Goal: Find specific page/section: Find specific page/section

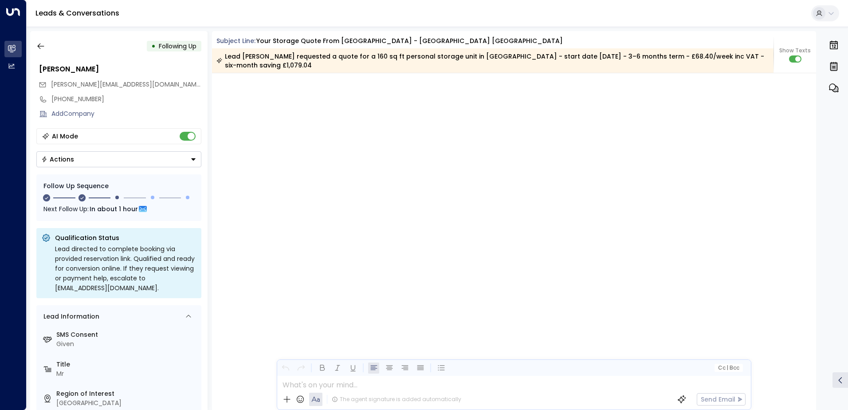
scroll to position [899, 0]
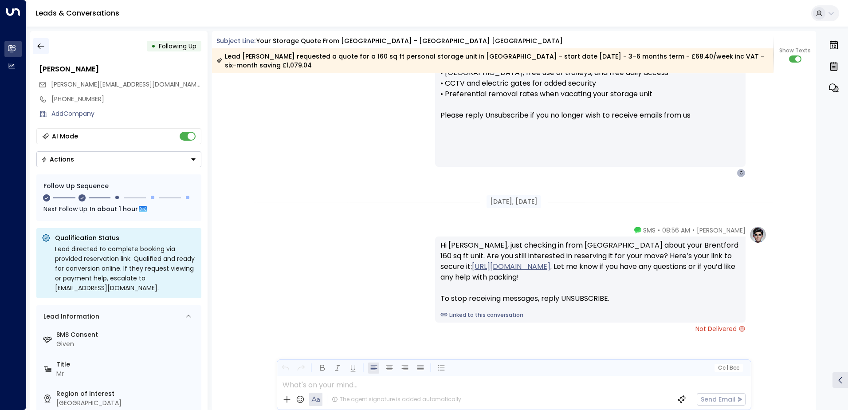
click at [45, 52] on button "button" at bounding box center [41, 46] width 16 height 16
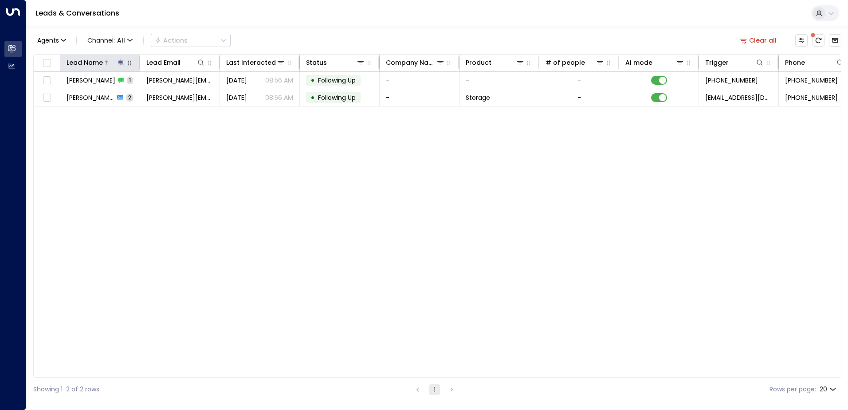
click at [123, 62] on icon at bounding box center [121, 62] width 7 height 7
click at [174, 96] on icon "button" at bounding box center [177, 95] width 6 height 6
click at [165, 98] on input "text" at bounding box center [121, 94] width 122 height 16
paste input "**********"
type input "**********"
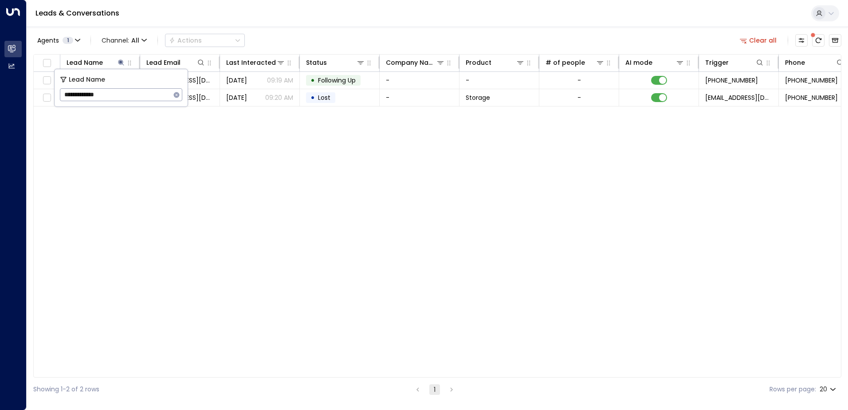
click at [194, 160] on div "Lead Name Lead Email Last Interacted Status Company Name Product # of people AI…" at bounding box center [437, 215] width 808 height 323
click at [196, 110] on div "Lead Name Lead Email Last Interacted Status Company Name Product # of people AI…" at bounding box center [437, 215] width 808 height 323
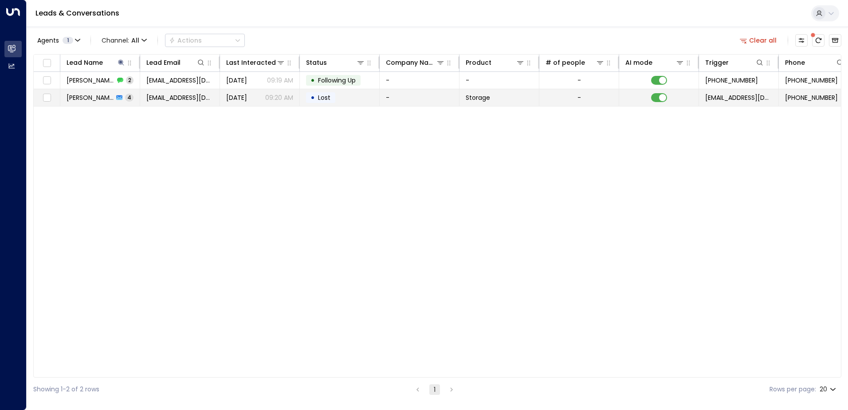
click at [200, 103] on td "[EMAIL_ADDRESS][DOMAIN_NAME]" at bounding box center [180, 97] width 80 height 17
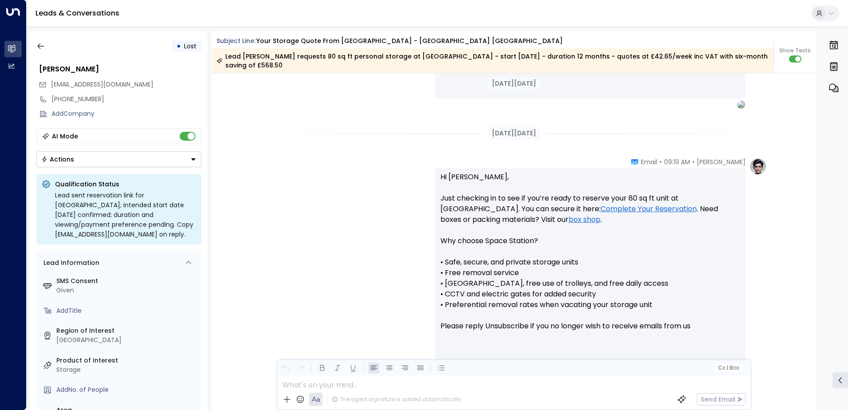
scroll to position [594, 0]
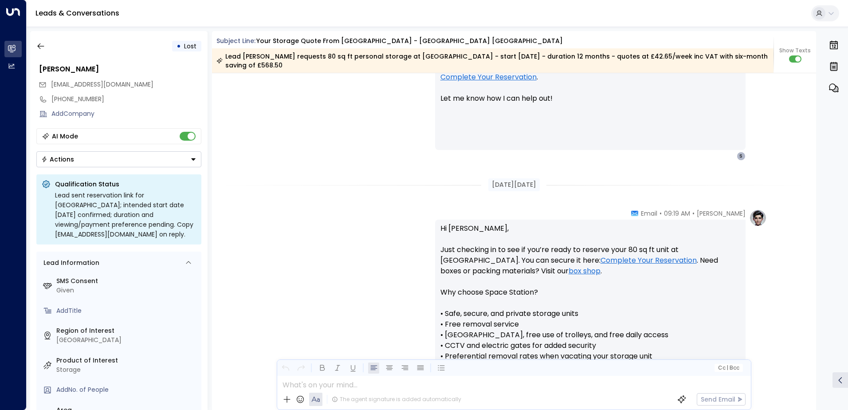
click at [35, 55] on div "• Lost [PERSON_NAME] [EMAIL_ADDRESS][DOMAIN_NAME] [PHONE_NUMBER] Add Company AI…" at bounding box center [118, 220] width 177 height 379
click at [42, 49] on icon "button" at bounding box center [40, 46] width 9 height 9
